Goal: Information Seeking & Learning: Learn about a topic

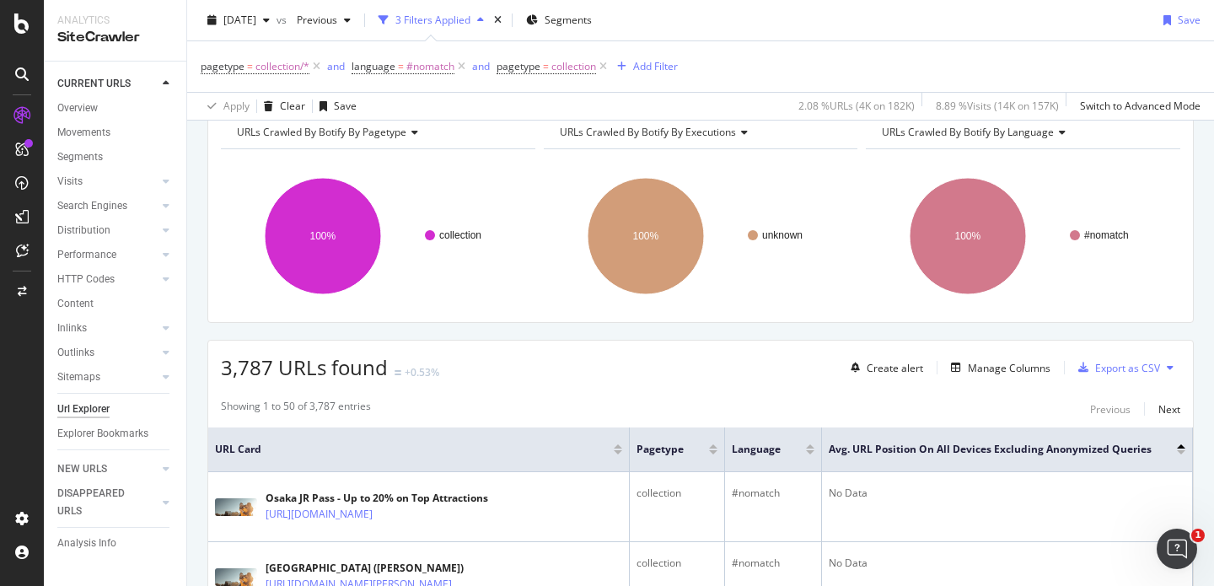
scroll to position [79, 0]
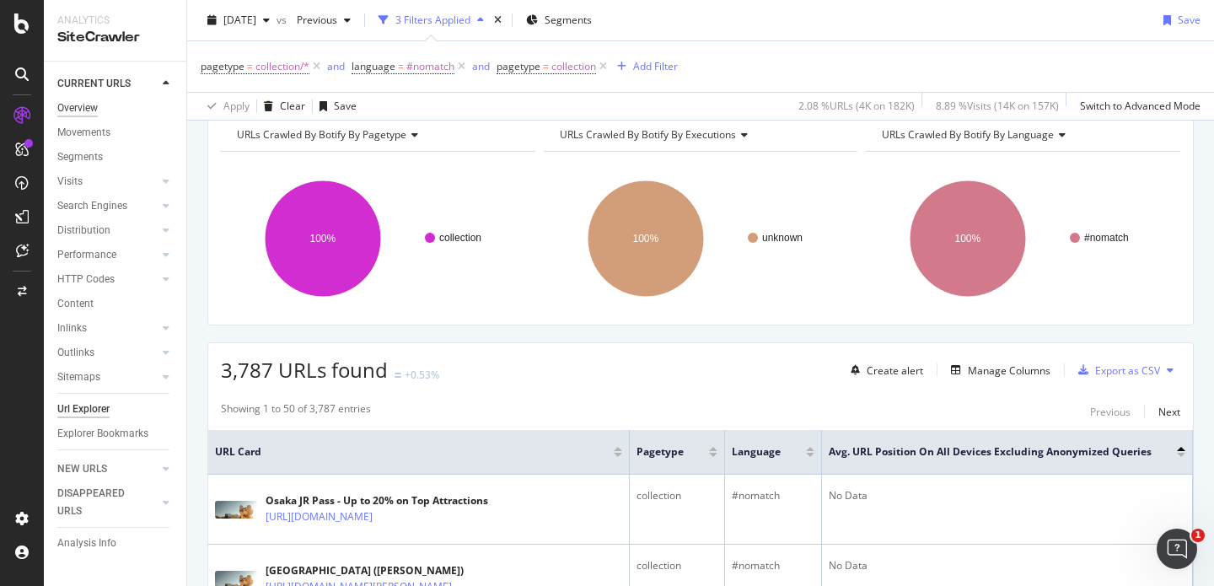
click at [86, 102] on div "Overview" at bounding box center [77, 108] width 40 height 18
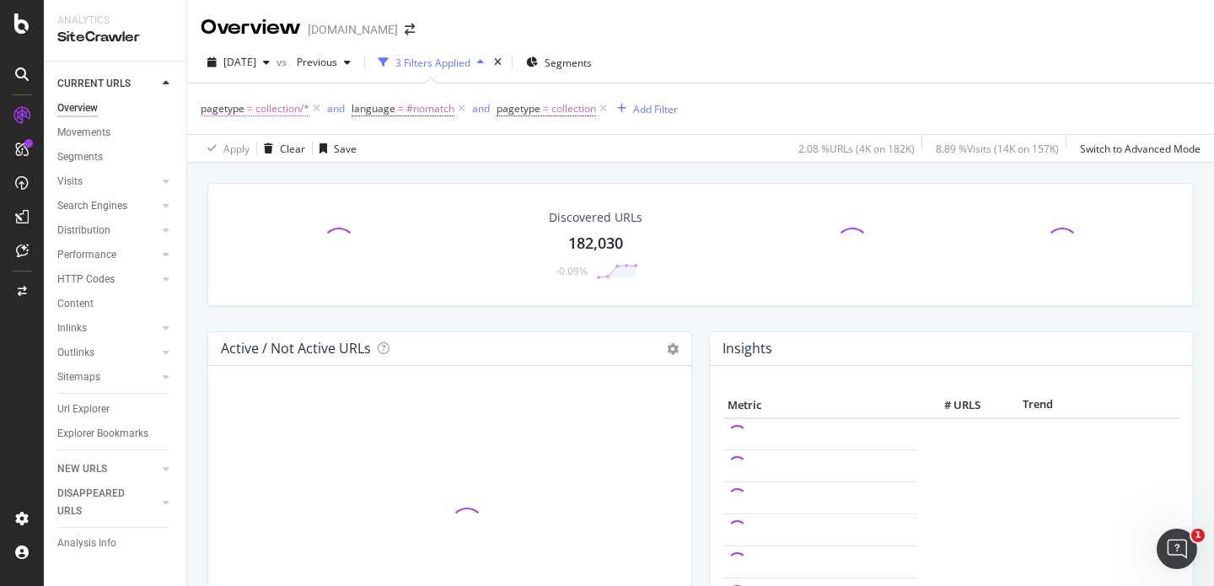
click at [303, 108] on span "collection/*" at bounding box center [282, 109] width 54 height 24
click at [457, 146] on div "Apply Clear Save 2.08 % URLs ( 4K on 182K ) 8.89 % Visits ( 14K on 157K ) Switc…" at bounding box center [700, 148] width 1026 height 28
click at [308, 110] on span "collection/*" at bounding box center [282, 109] width 54 height 24
click at [501, 159] on div "Apply Clear Save 2.08 % URLs ( 4K on 182K ) 8.89 % Visits ( 14K on 157K ) Switc…" at bounding box center [700, 148] width 1026 height 28
click at [318, 109] on icon at bounding box center [316, 108] width 14 height 17
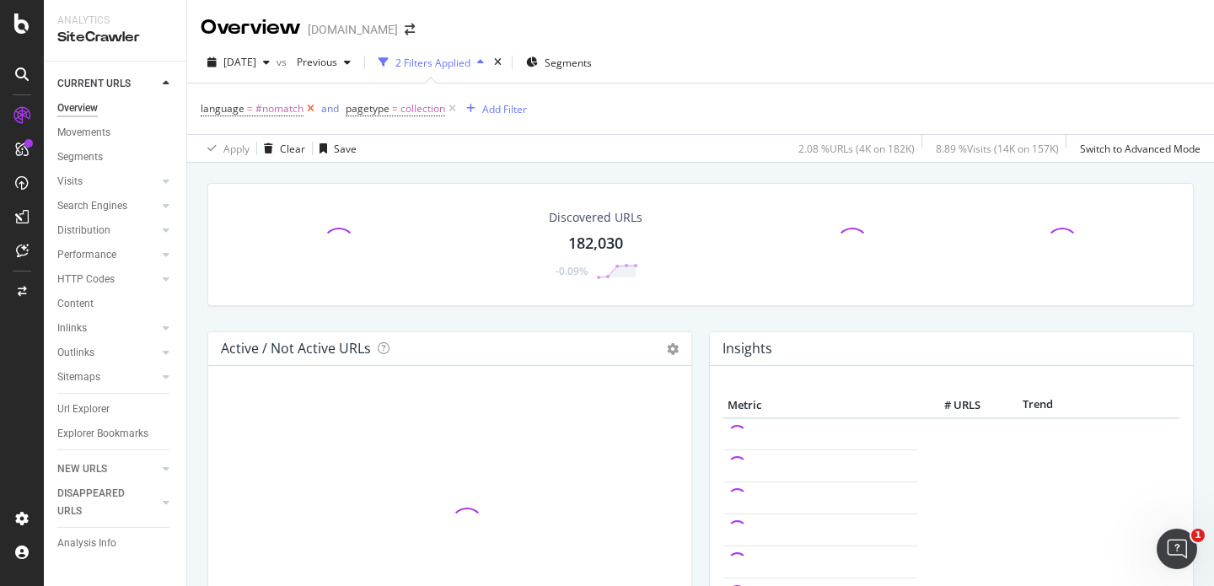
click at [309, 105] on icon at bounding box center [310, 108] width 14 height 17
click at [306, 107] on icon at bounding box center [307, 108] width 14 height 17
